Goal: Information Seeking & Learning: Learn about a topic

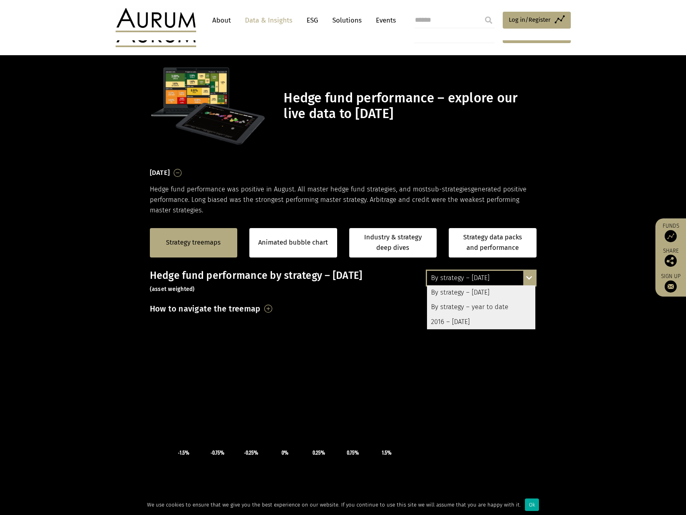
scroll to position [121, 0]
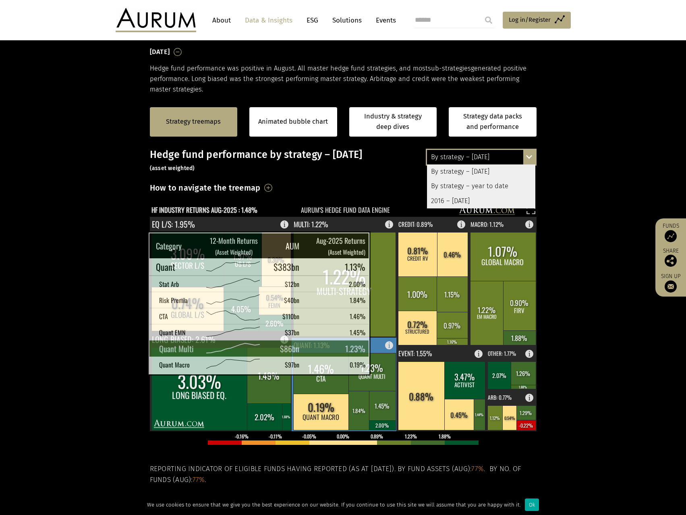
click at [381, 366] on rect at bounding box center [371, 372] width 47 height 38
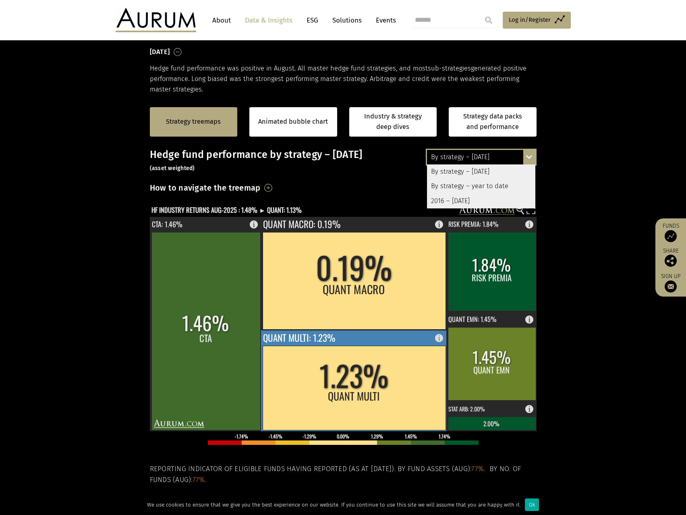
click at [338, 418] on rect at bounding box center [353, 387] width 183 height 84
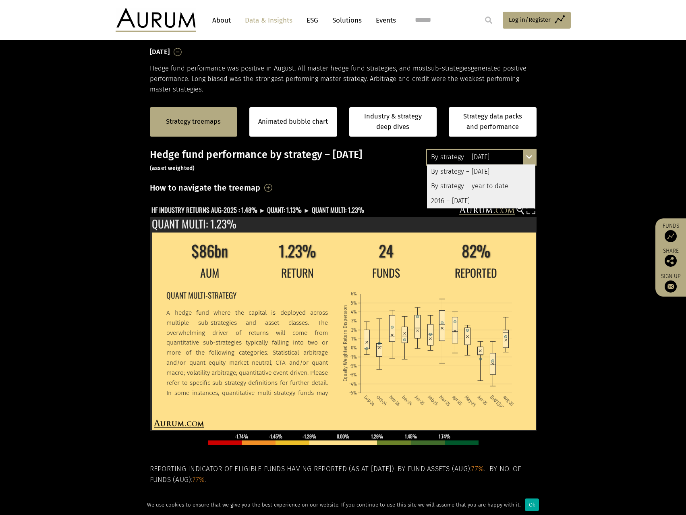
click at [529, 156] on div "By strategy – August 2025 By strategy – August 2025 By strategy – year to date …" at bounding box center [481, 157] width 111 height 17
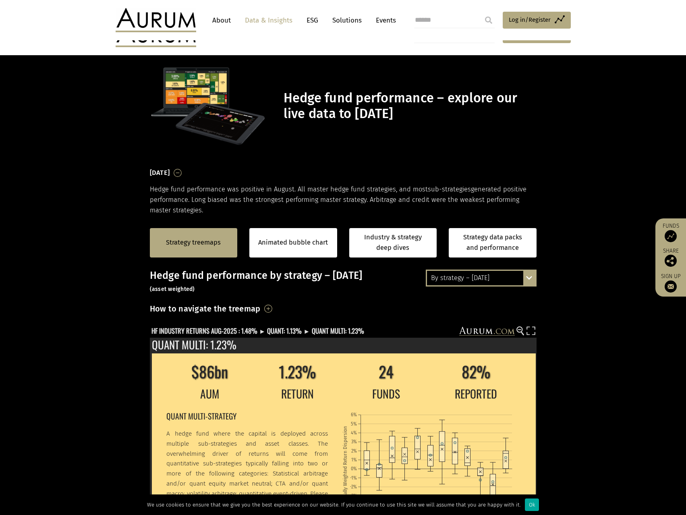
scroll to position [121, 0]
